Goal: Task Accomplishment & Management: Complete application form

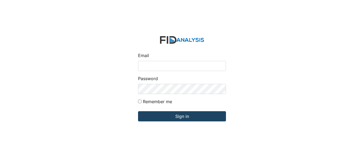
type input "[EMAIL_ADDRESS][DOMAIN_NAME]"
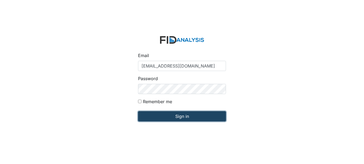
click at [182, 116] on input "Sign in" at bounding box center [182, 116] width 88 height 10
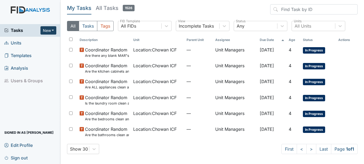
click at [49, 32] on button "New" at bounding box center [48, 30] width 16 height 8
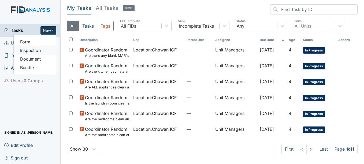
click at [44, 49] on link "Inspection" at bounding box center [35, 50] width 42 height 9
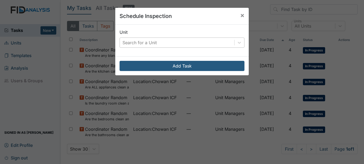
click at [145, 41] on div "Search for a Unit" at bounding box center [139, 42] width 34 height 6
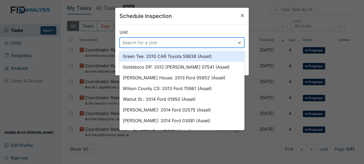
type input "h"
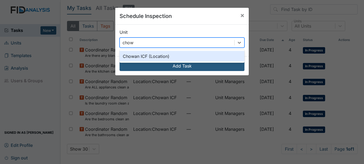
type input "chow"
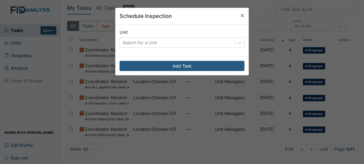
drag, startPoint x: 144, startPoint y: 60, endPoint x: 157, endPoint y: 48, distance: 16.9
click at [157, 48] on div "Unit Search for a Unit" at bounding box center [181, 41] width 133 height 32
click at [160, 44] on div "Search for a Unit" at bounding box center [177, 43] width 114 height 10
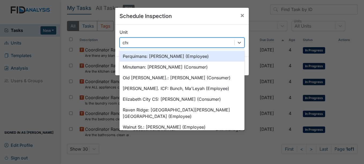
type input "chow"
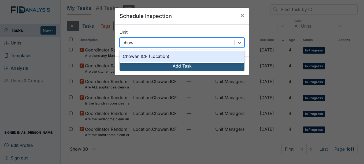
click at [160, 59] on div "Chowan ICF (Location)" at bounding box center [181, 56] width 125 height 11
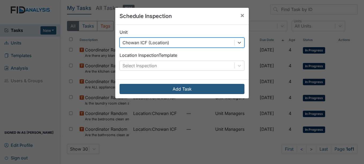
click at [160, 59] on div "Location Inspection Template Select Inspection" at bounding box center [181, 61] width 125 height 19
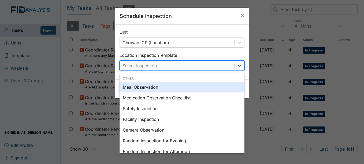
click at [160, 61] on div "Select Inspection" at bounding box center [181, 66] width 125 height 10
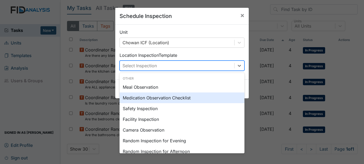
click at [245, 103] on div "Schedule Inspection × Unit Chowan ICF (Location) Location Inspection Template o…" at bounding box center [182, 82] width 364 height 164
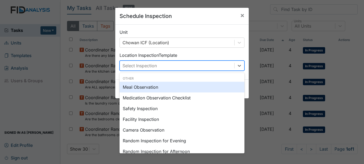
click at [212, 70] on div "Select Inspection" at bounding box center [177, 66] width 114 height 10
click at [203, 85] on div "Meal Observation" at bounding box center [181, 87] width 125 height 11
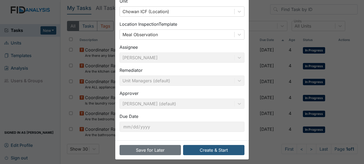
drag, startPoint x: 359, startPoint y: 118, endPoint x: 351, endPoint y: 164, distance: 46.5
click at [351, 164] on div "Schedule Inspection × Unit Chowan ICF (Location) Location Inspection Template M…" at bounding box center [182, 82] width 364 height 164
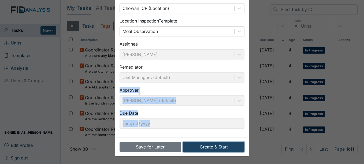
click at [212, 147] on button "Create & Start" at bounding box center [213, 147] width 61 height 10
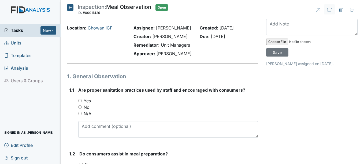
click at [80, 100] on input "Yes" at bounding box center [79, 100] width 3 height 3
radio input "true"
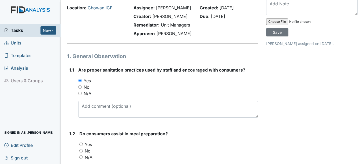
scroll to position [59, 0]
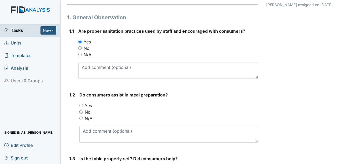
click at [81, 105] on input "Yes" at bounding box center [80, 105] width 3 height 3
radio input "true"
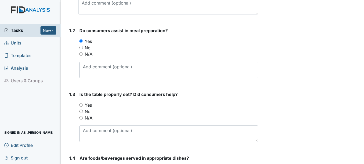
scroll to position [125, 0]
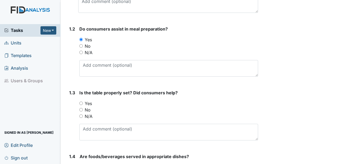
click at [81, 103] on input "Yes" at bounding box center [80, 103] width 3 height 3
radio input "true"
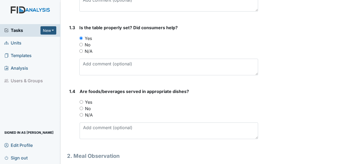
click at [81, 102] on input "Yes" at bounding box center [81, 101] width 3 height 3
radio input "true"
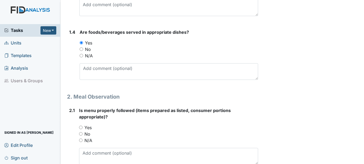
click at [81, 127] on input "Yes" at bounding box center [80, 127] width 3 height 3
radio input "true"
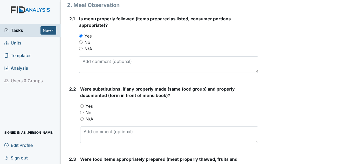
scroll to position [342, 0]
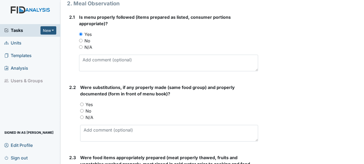
click at [82, 111] on input "No" at bounding box center [81, 110] width 3 height 3
radio input "true"
click at [82, 117] on input "N/A" at bounding box center [81, 116] width 3 height 3
radio input "true"
click at [82, 117] on input "N/A" at bounding box center [81, 116] width 3 height 3
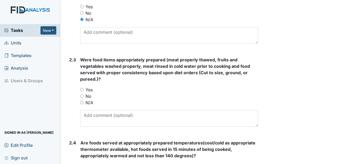
scroll to position [440, 0]
click at [82, 96] on input "No" at bounding box center [81, 95] width 3 height 3
radio input "true"
click at [82, 96] on input "No" at bounding box center [81, 95] width 3 height 3
click at [80, 88] on input "Yes" at bounding box center [81, 89] width 3 height 3
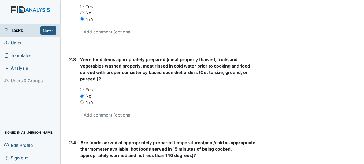
radio input "true"
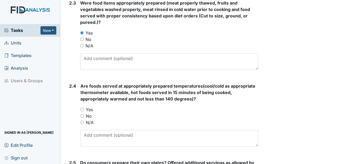
scroll to position [497, 0]
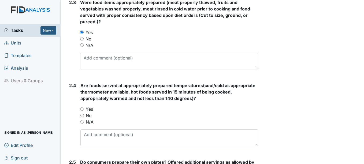
click at [84, 110] on input "Yes" at bounding box center [81, 108] width 3 height 3
radio input "true"
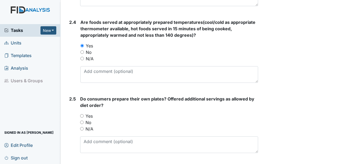
scroll to position [564, 0]
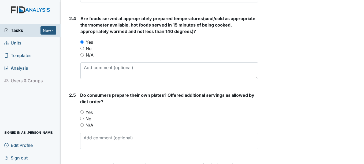
click at [82, 113] on input "Yes" at bounding box center [81, 111] width 3 height 3
radio input "true"
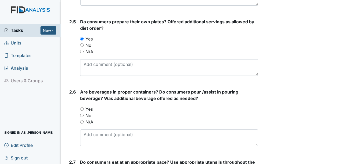
scroll to position [651, 0]
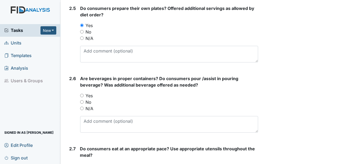
click at [82, 95] on input "Yes" at bounding box center [81, 95] width 3 height 3
radio input "true"
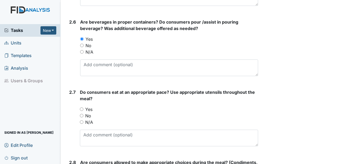
click at [81, 110] on input "Yes" at bounding box center [81, 108] width 3 height 3
radio input "true"
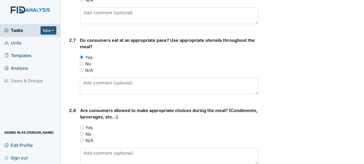
scroll to position [764, 0]
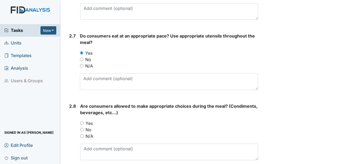
click at [82, 123] on input "Yes" at bounding box center [81, 122] width 3 height 3
radio input "true"
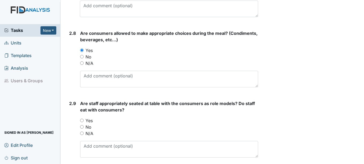
scroll to position [843, 0]
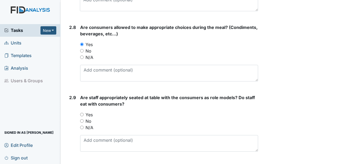
click at [82, 114] on input "Yes" at bounding box center [81, 114] width 3 height 3
radio input "true"
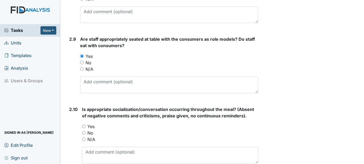
click at [84, 126] on input "Yes" at bounding box center [83, 126] width 3 height 3
radio input "true"
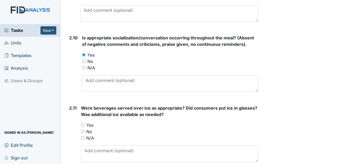
click at [83, 124] on input "Yes" at bounding box center [82, 124] width 3 height 3
radio input "true"
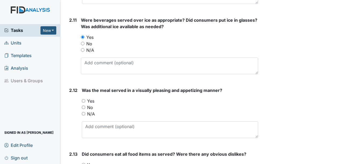
scroll to position [1061, 0]
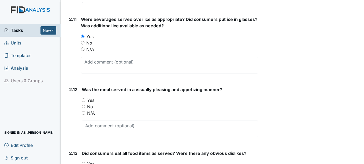
click at [85, 100] on input "Yes" at bounding box center [83, 99] width 3 height 3
radio input "true"
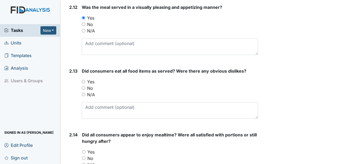
scroll to position [1144, 0]
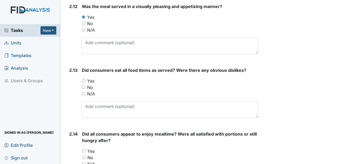
click at [84, 81] on input "Yes" at bounding box center [83, 80] width 3 height 3
radio input "true"
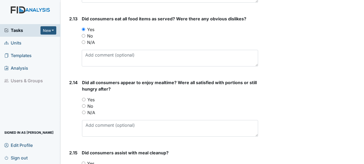
scroll to position [1196, 0]
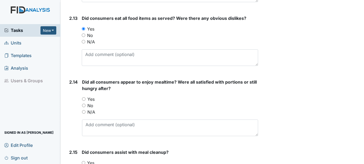
click at [84, 98] on input "Yes" at bounding box center [83, 98] width 3 height 3
radio input "true"
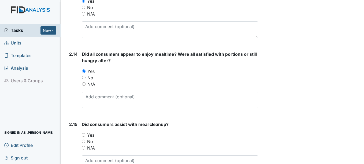
scroll to position [1229, 0]
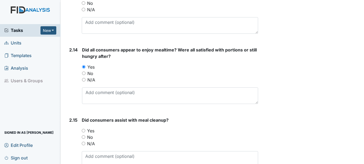
click at [84, 130] on input "Yes" at bounding box center [83, 130] width 3 height 3
radio input "true"
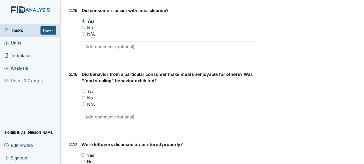
click at [85, 89] on input "Yes" at bounding box center [83, 90] width 3 height 3
radio input "true"
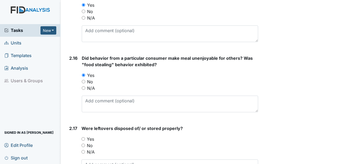
scroll to position [1353, 0]
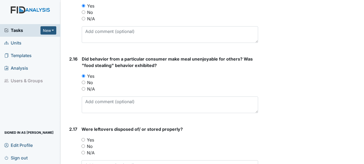
click at [82, 82] on input "No" at bounding box center [83, 82] width 3 height 3
radio input "true"
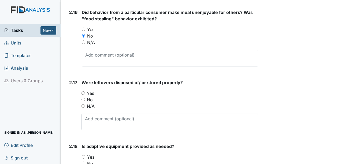
scroll to position [1402, 0]
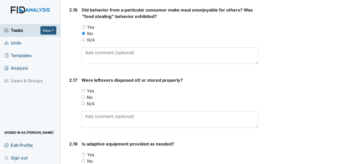
click at [83, 103] on input "N/A" at bounding box center [82, 103] width 3 height 3
radio input "true"
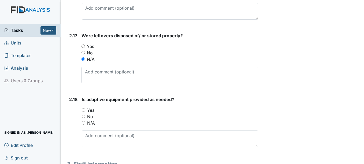
scroll to position [1448, 0]
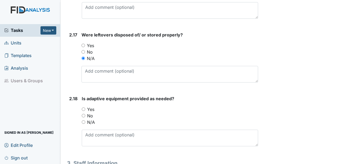
click at [84, 108] on input "Yes" at bounding box center [83, 108] width 3 height 3
radio input "true"
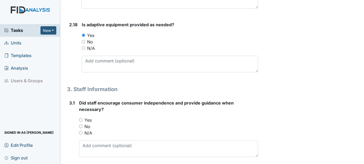
scroll to position [1525, 0]
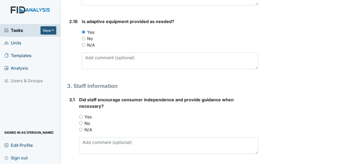
click at [81, 116] on input "Yes" at bounding box center [80, 116] width 3 height 3
radio input "true"
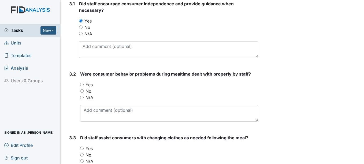
scroll to position [1620, 0]
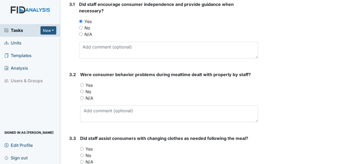
click at [69, 86] on div "3.2 Were consumer behavior problems during mealtime dealt with properly by staf…" at bounding box center [162, 98] width 191 height 55
click at [82, 85] on input "Yes" at bounding box center [81, 84] width 3 height 3
radio input "true"
click at [82, 91] on input "No" at bounding box center [81, 91] width 3 height 3
radio input "true"
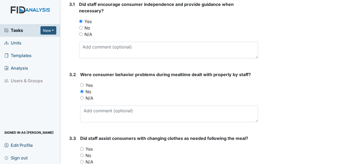
click at [82, 98] on input "N/A" at bounding box center [81, 97] width 3 height 3
radio input "true"
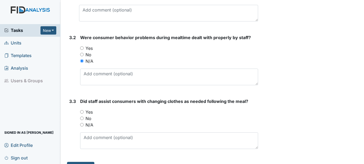
click at [81, 110] on input "Yes" at bounding box center [81, 111] width 3 height 3
radio input "true"
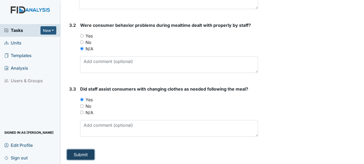
click at [83, 158] on button "Submit" at bounding box center [80, 154] width 27 height 10
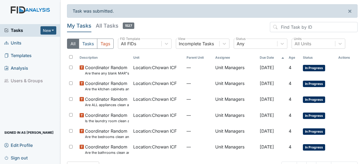
scroll to position [16, 0]
